Goal: Browse casually

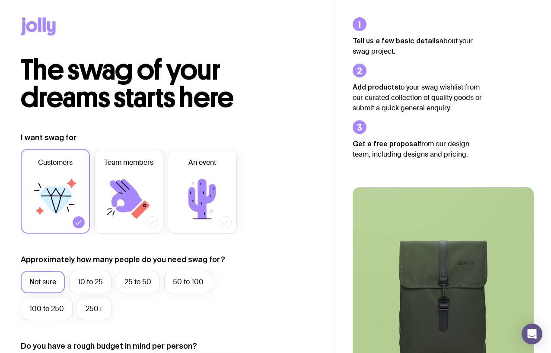
click at [45, 27] on icon at bounding box center [44, 24] width 3 height 14
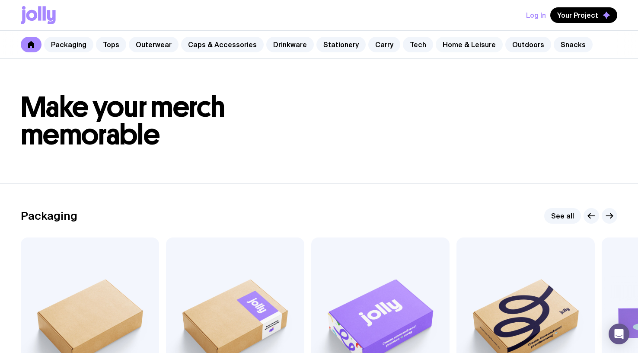
click at [454, 45] on link "Home & Leisure" at bounding box center [469, 45] width 67 height 16
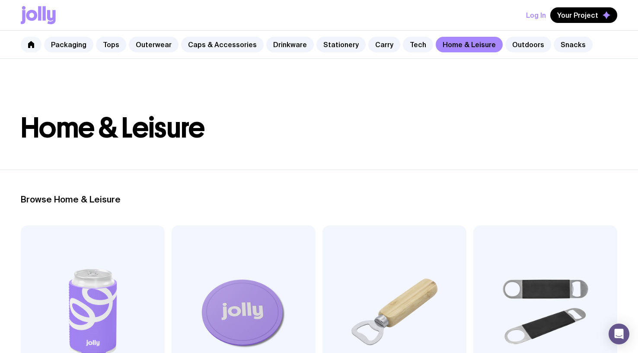
click at [32, 45] on icon at bounding box center [31, 44] width 6 height 7
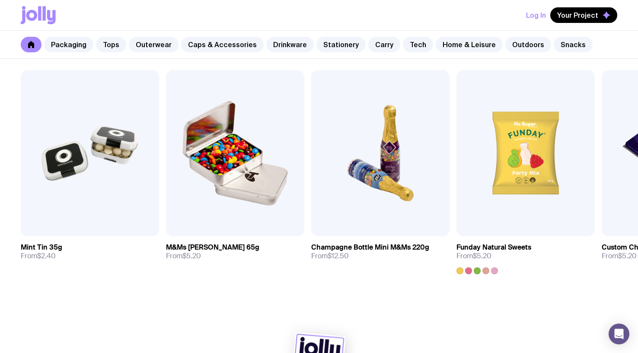
scroll to position [3025, 0]
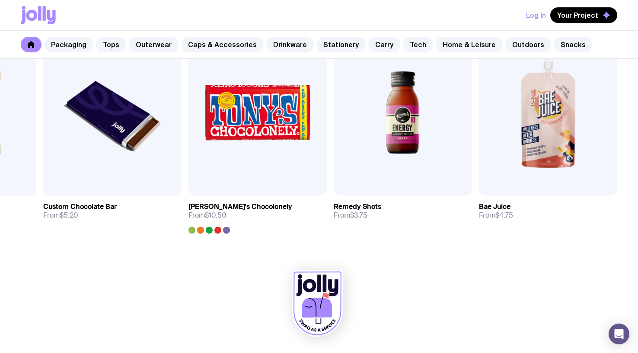
click at [320, 295] on icon at bounding box center [317, 303] width 51 height 66
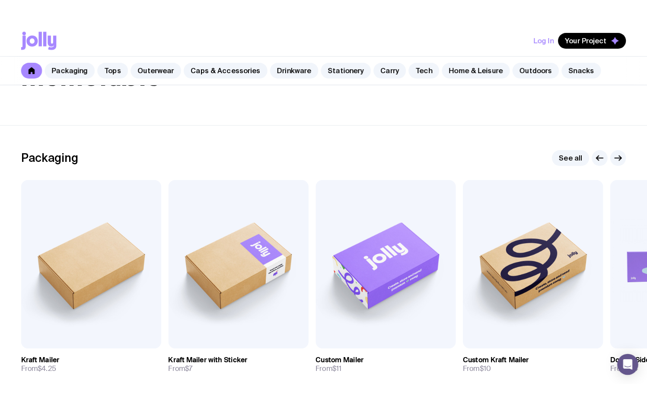
scroll to position [0, 0]
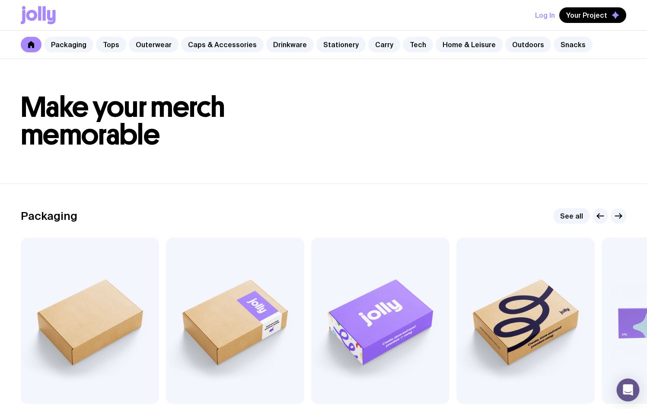
click at [551, 352] on icon "Open Intercom Messenger" at bounding box center [628, 389] width 10 height 11
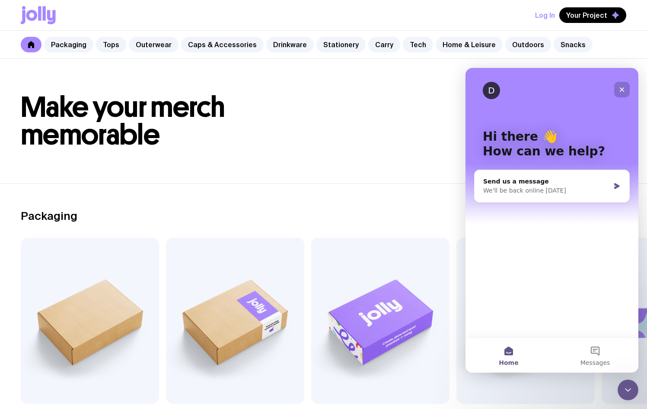
click at [551, 92] on icon "Close" at bounding box center [622, 89] width 7 height 7
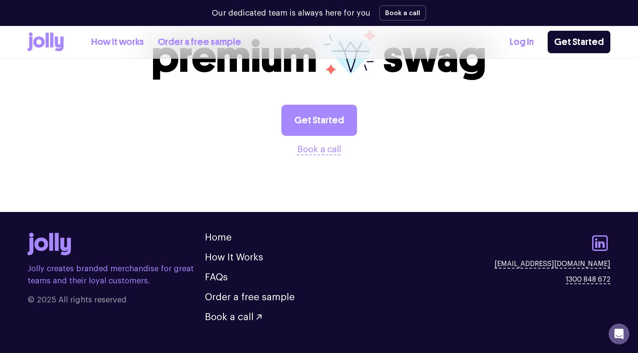
scroll to position [1008, 0]
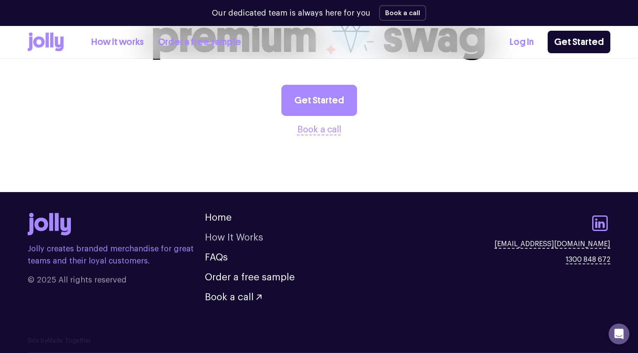
click at [229, 235] on link "How It Works" at bounding box center [234, 238] width 58 height 10
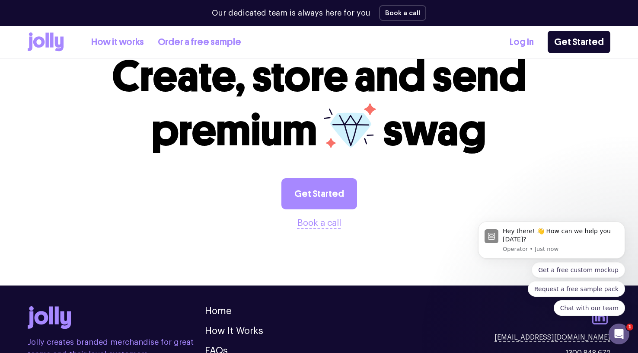
scroll to position [1761, 0]
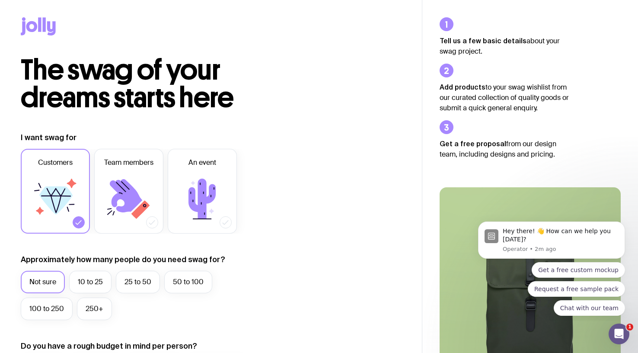
click at [37, 19] on icon at bounding box center [38, 26] width 35 height 18
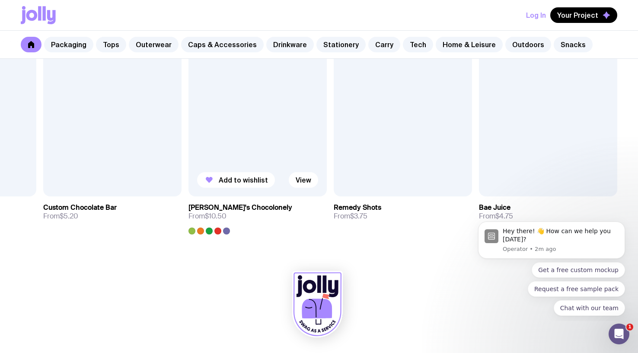
scroll to position [3024, 0]
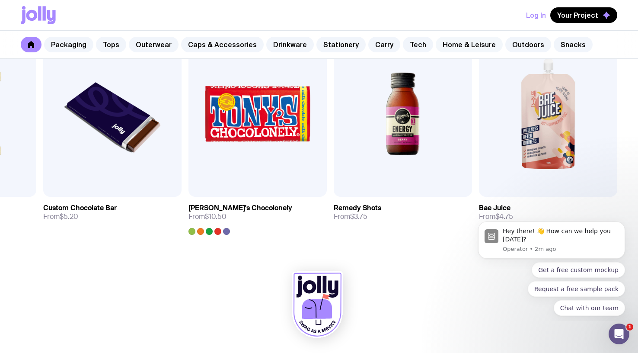
click at [445, 41] on link "Home & Leisure" at bounding box center [469, 45] width 67 height 16
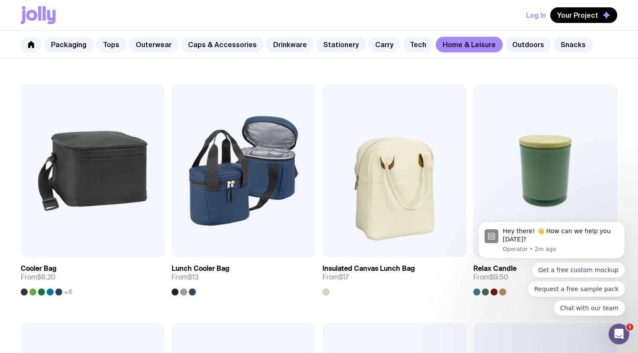
scroll to position [1094, 0]
